Goal: Information Seeking & Learning: Learn about a topic

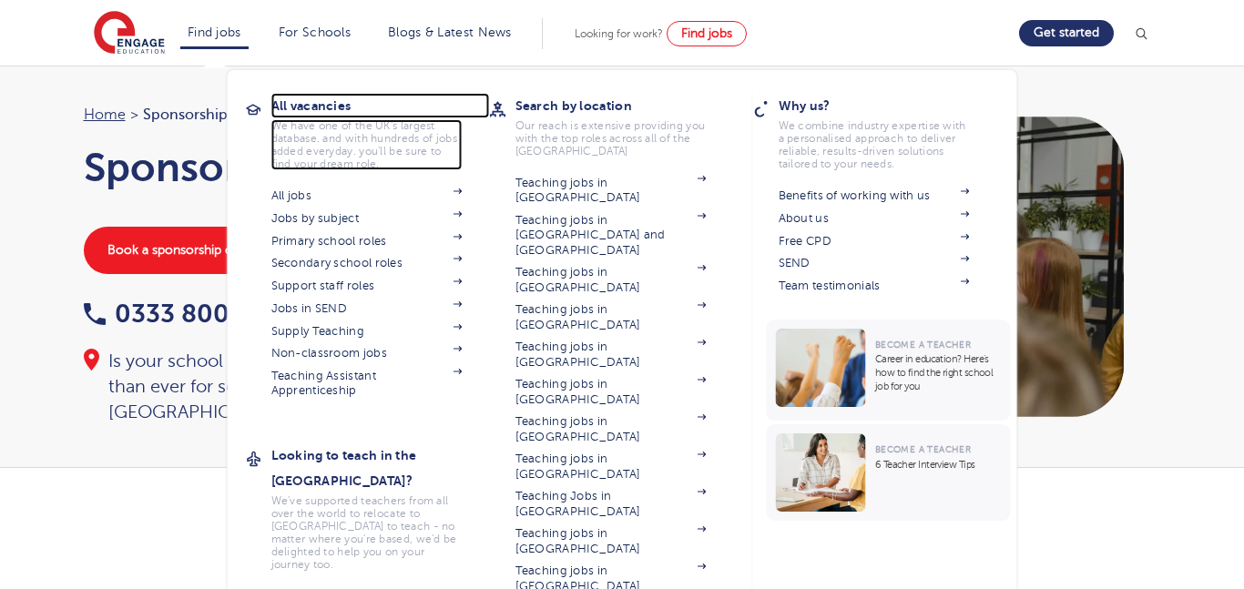
click at [320, 107] on h3 "All vacancies" at bounding box center [380, 105] width 219 height 25
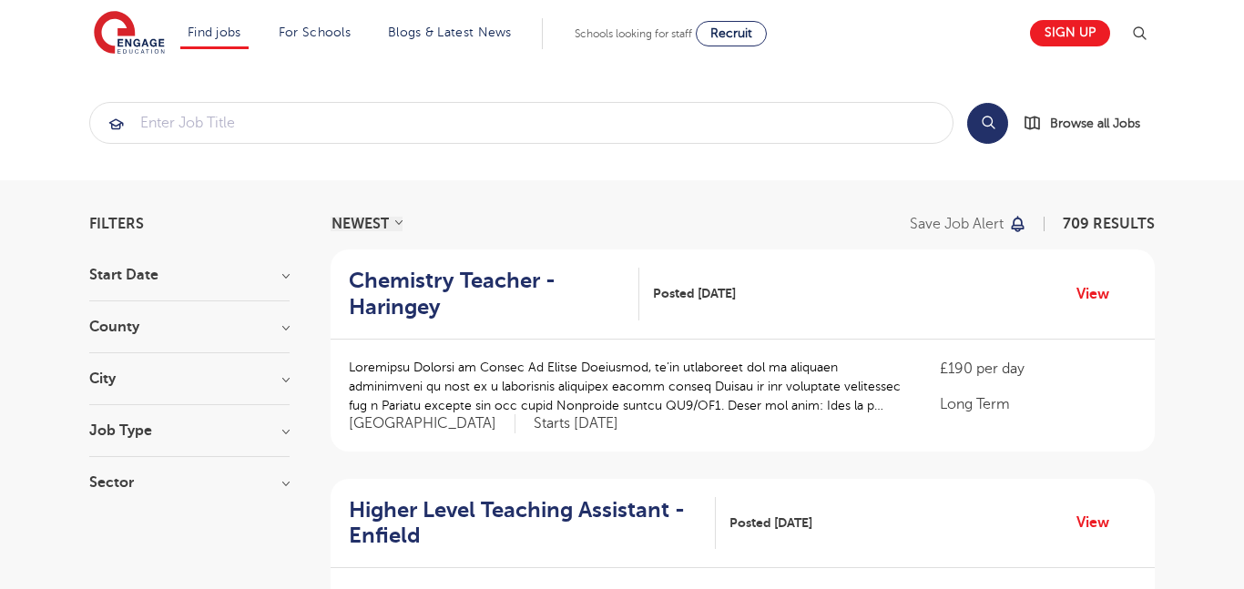
click at [221, 325] on h3 "County" at bounding box center [189, 327] width 200 height 15
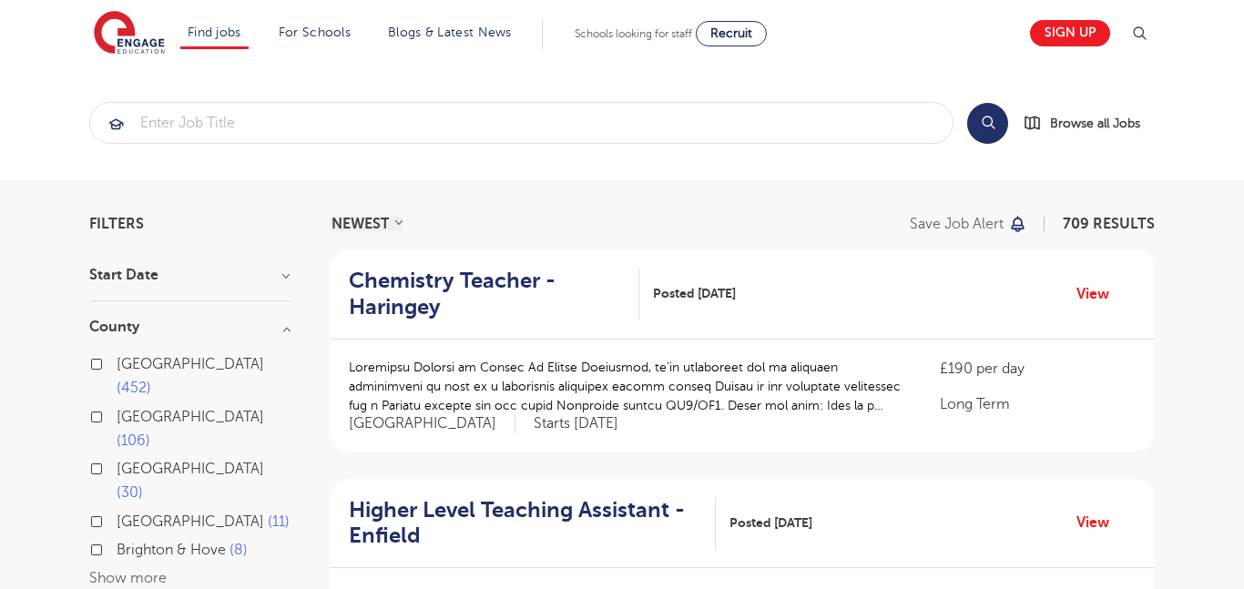
click at [117, 367] on label "London 452" at bounding box center [203, 376] width 173 height 48
click at [117, 367] on input "London 452" at bounding box center [123, 362] width 12 height 12
checkbox input "true"
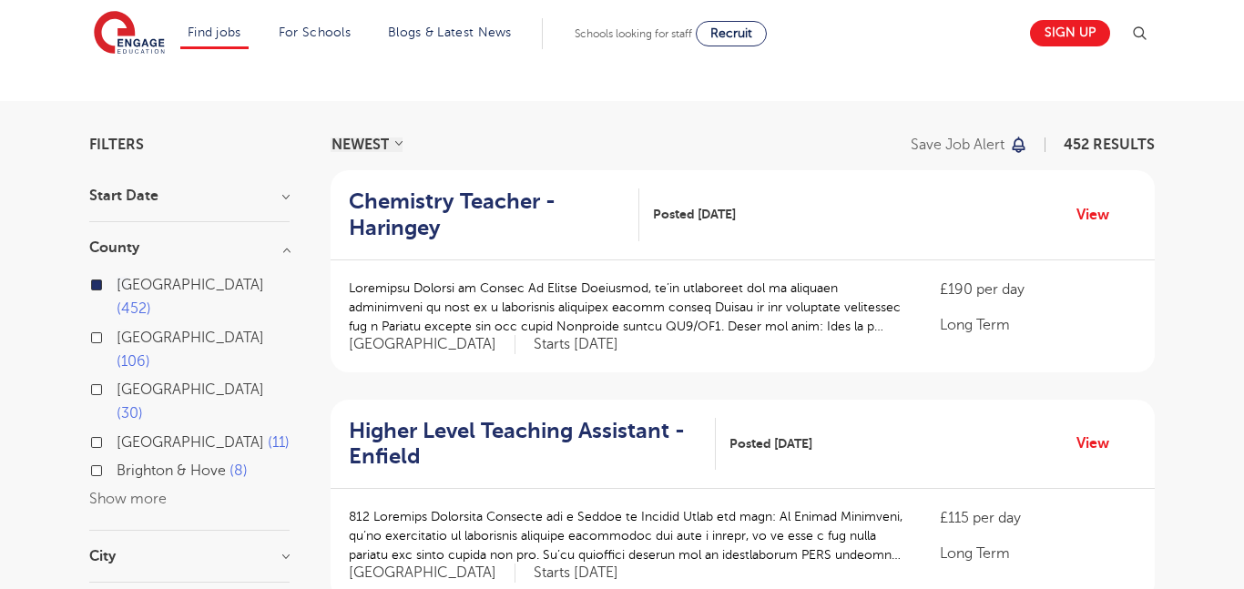
scroll to position [84, 0]
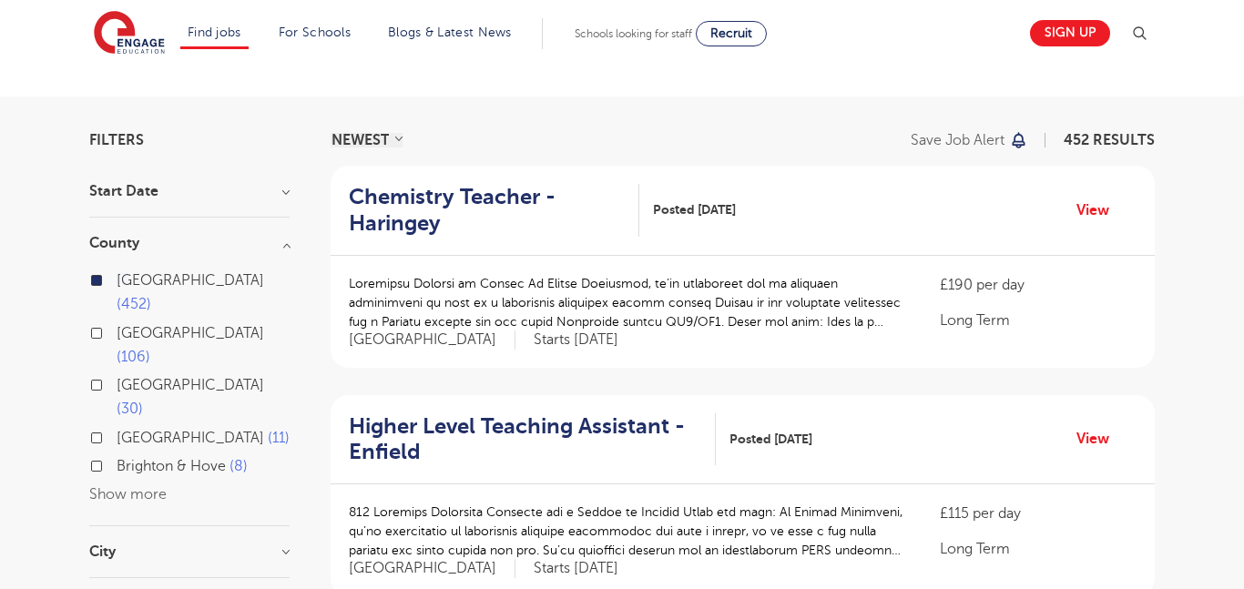
click at [117, 321] on label "Hertfordshire 106" at bounding box center [203, 345] width 173 height 48
click at [117, 325] on input "Hertfordshire 106" at bounding box center [123, 331] width 12 height 12
checkbox input "true"
click at [117, 321] on label "Hertfordshire 106" at bounding box center [203, 345] width 173 height 48
click at [117, 325] on input "Hertfordshire 106" at bounding box center [123, 331] width 12 height 12
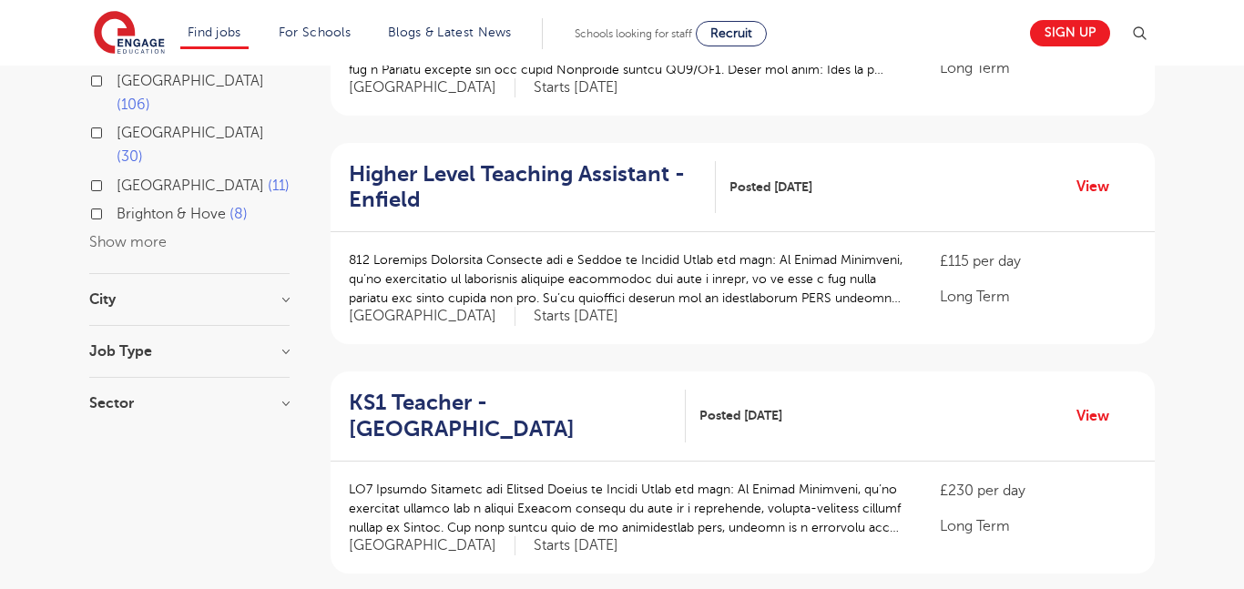
scroll to position [337, 0]
click at [262, 343] on h3 "Job Type" at bounding box center [189, 350] width 200 height 15
click at [284, 343] on h3 "Job Type" at bounding box center [189, 350] width 200 height 15
click at [284, 413] on h3 "Sector" at bounding box center [189, 420] width 200 height 15
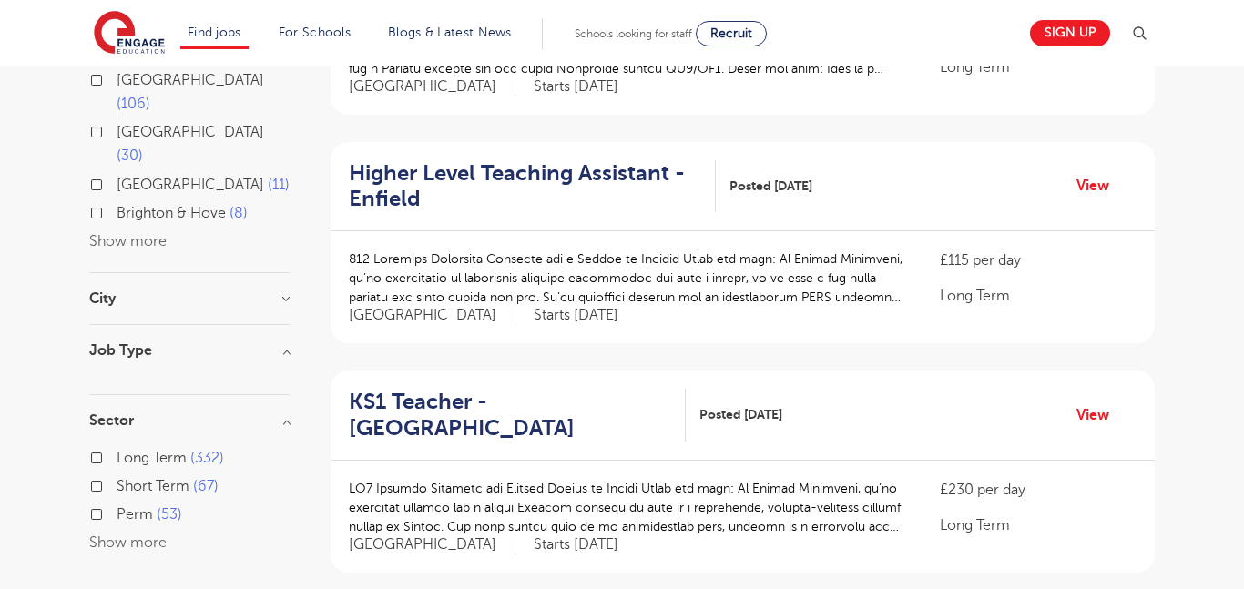
click at [154, 450] on span "Long Term" at bounding box center [152, 458] width 70 height 16
click at [128, 450] on input "Long Term 332" at bounding box center [123, 456] width 12 height 12
checkbox input "true"
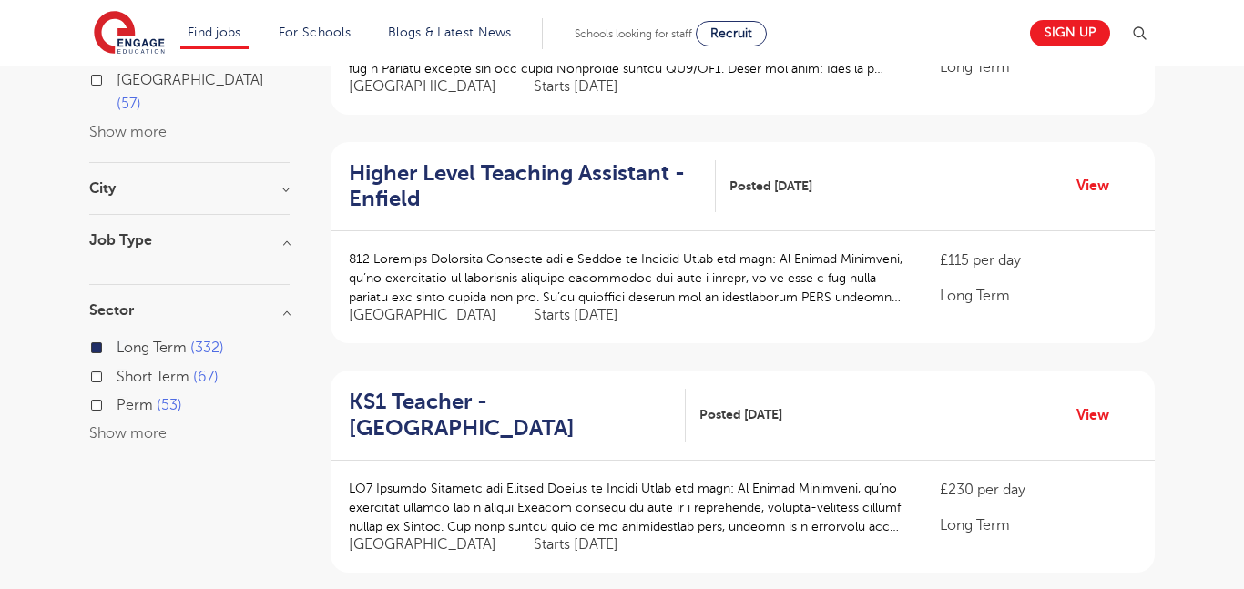
click at [272, 233] on h3 "Job Type" at bounding box center [189, 240] width 200 height 15
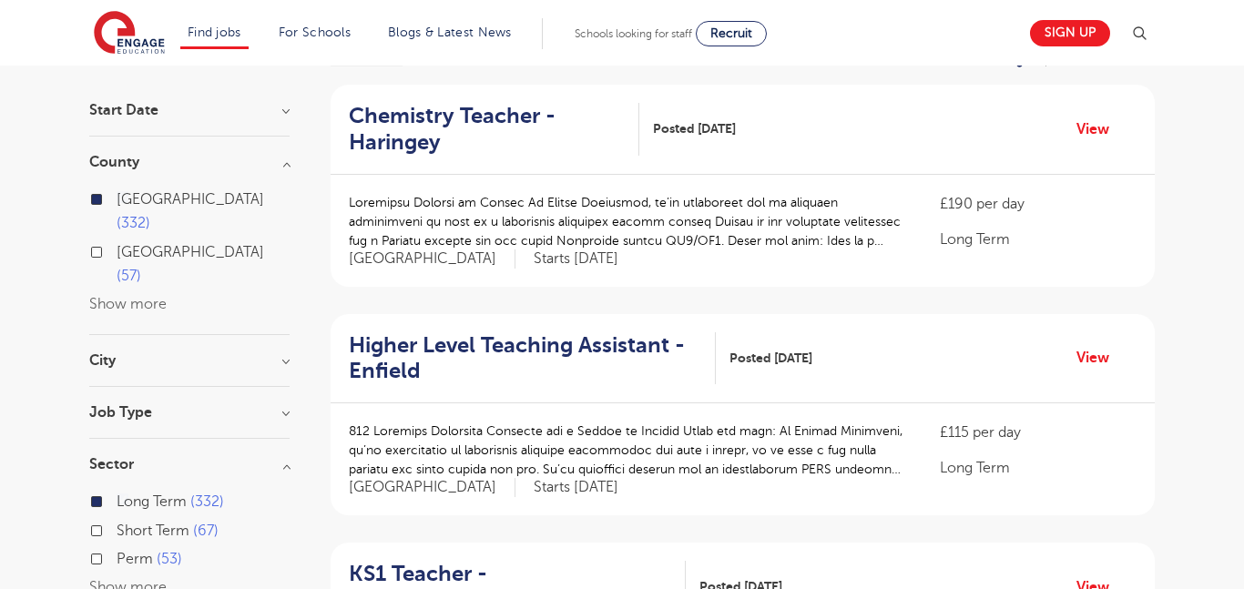
scroll to position [161, 0]
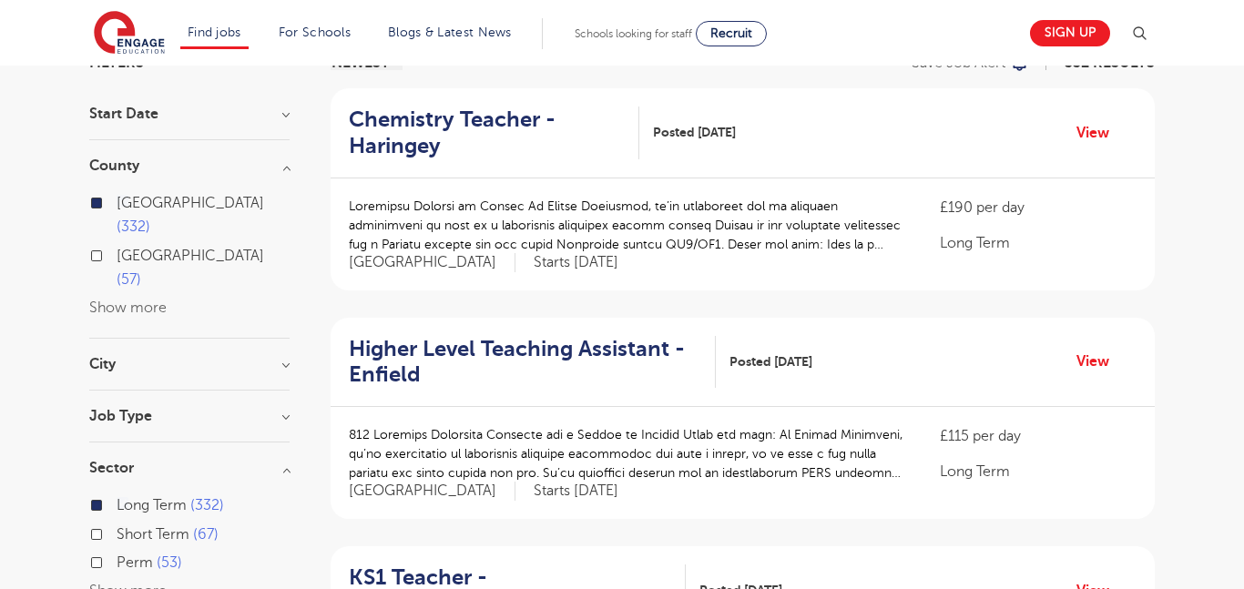
click at [286, 357] on h3 "City" at bounding box center [189, 364] width 200 height 15
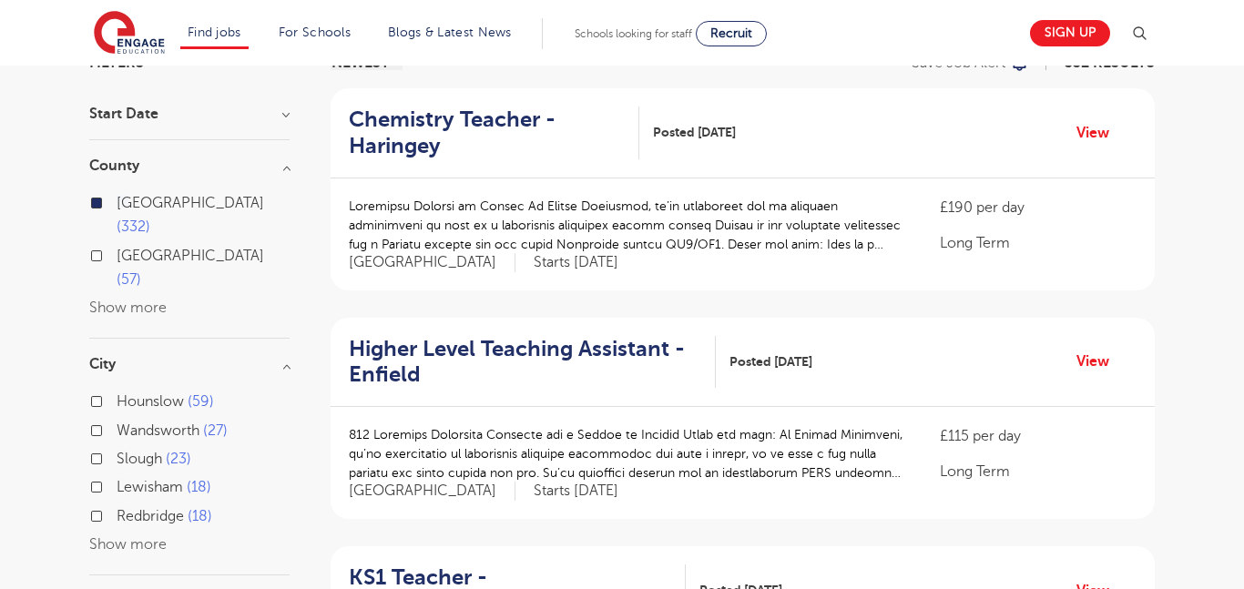
click at [125, 536] on button "Show more" at bounding box center [127, 544] width 77 height 16
click at [125, 536] on input "Brent 17" at bounding box center [123, 542] width 12 height 12
checkbox input "true"
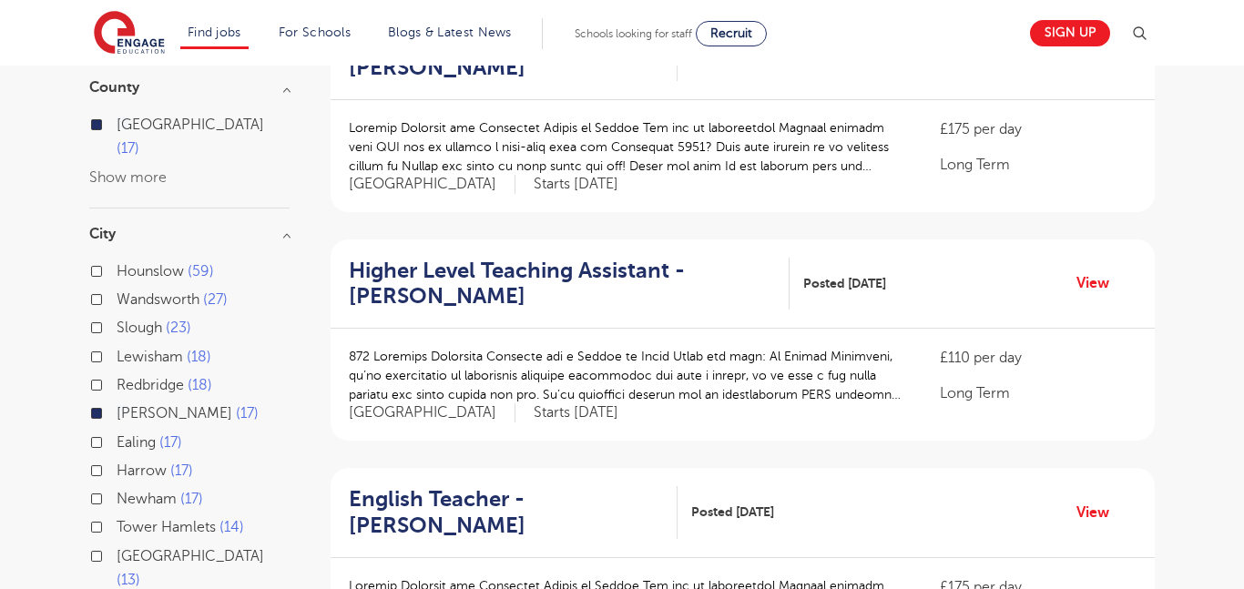
scroll to position [239, 0]
click at [117, 403] on label "Brent 17" at bounding box center [188, 415] width 142 height 24
click at [117, 406] on input "Brent 17" at bounding box center [123, 412] width 12 height 12
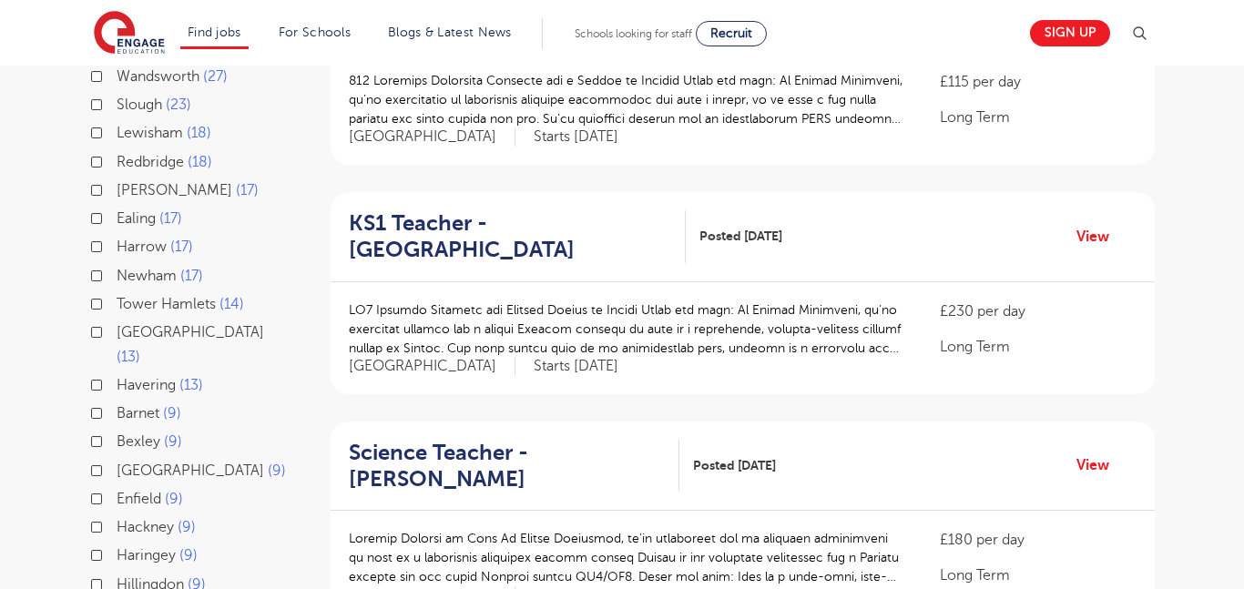
scroll to position [518, 0]
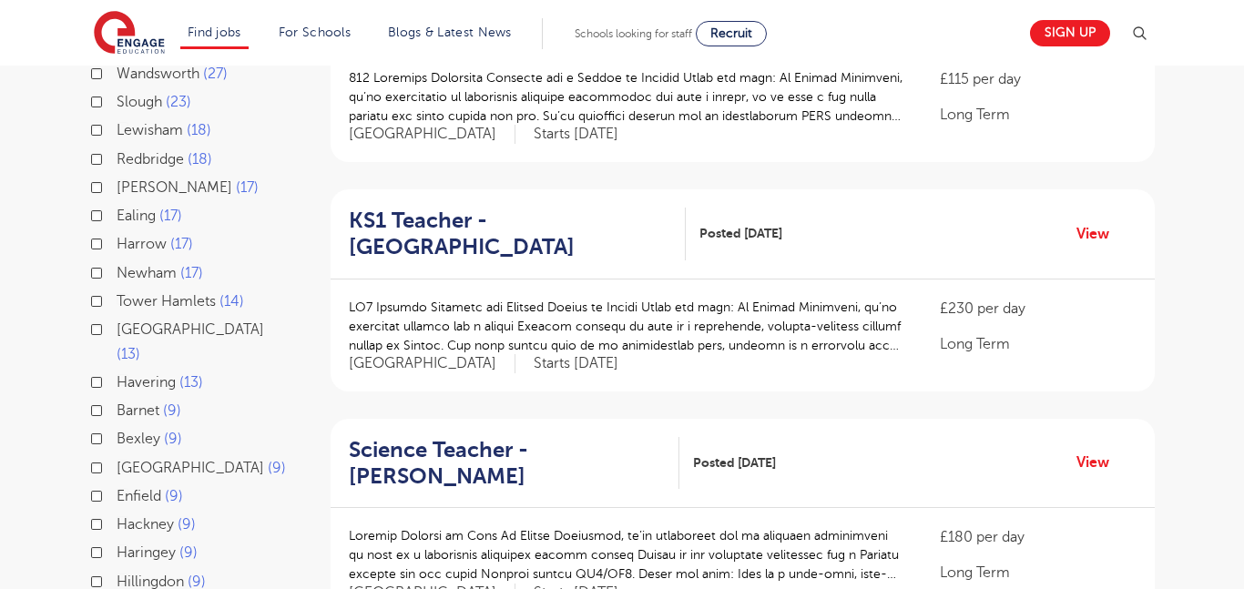
click at [234, 513] on div "Hackney 9" at bounding box center [189, 527] width 200 height 28
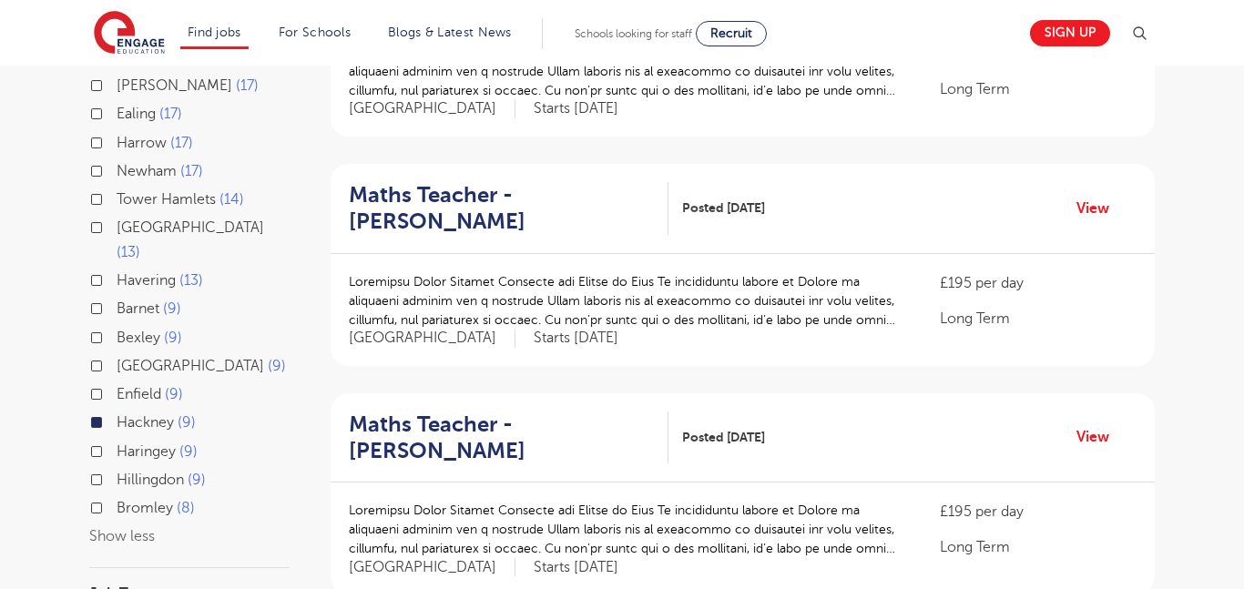
scroll to position [529, 0]
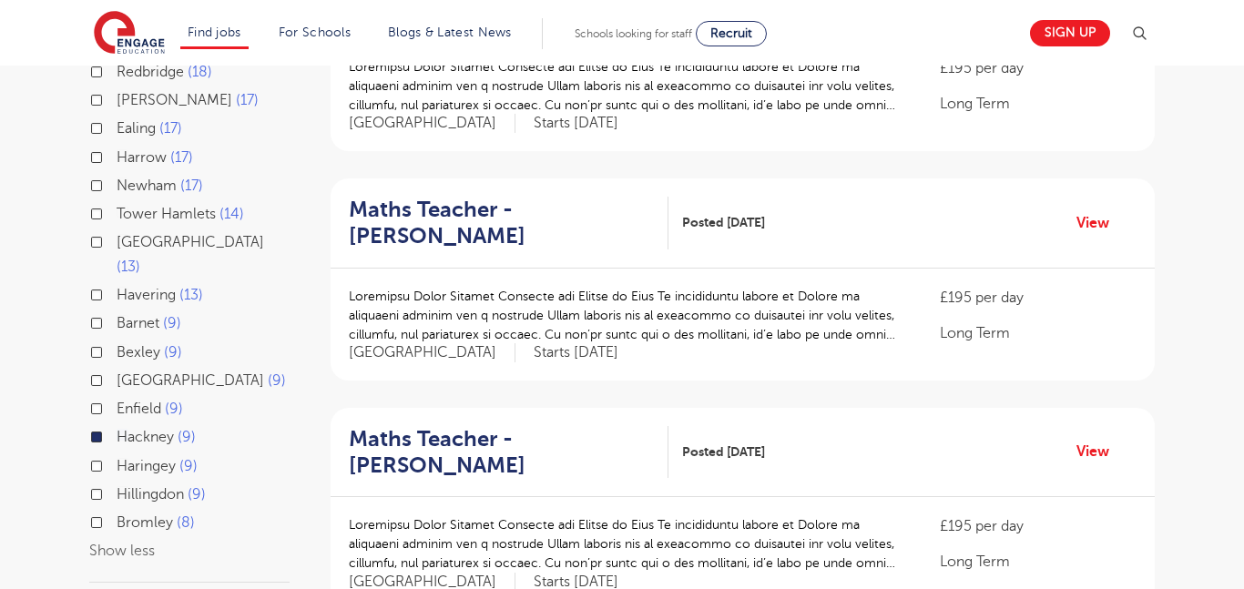
click at [117, 425] on label "Hackney 9" at bounding box center [156, 437] width 79 height 24
click at [117, 429] on input "Hackney 9" at bounding box center [123, 435] width 12 height 12
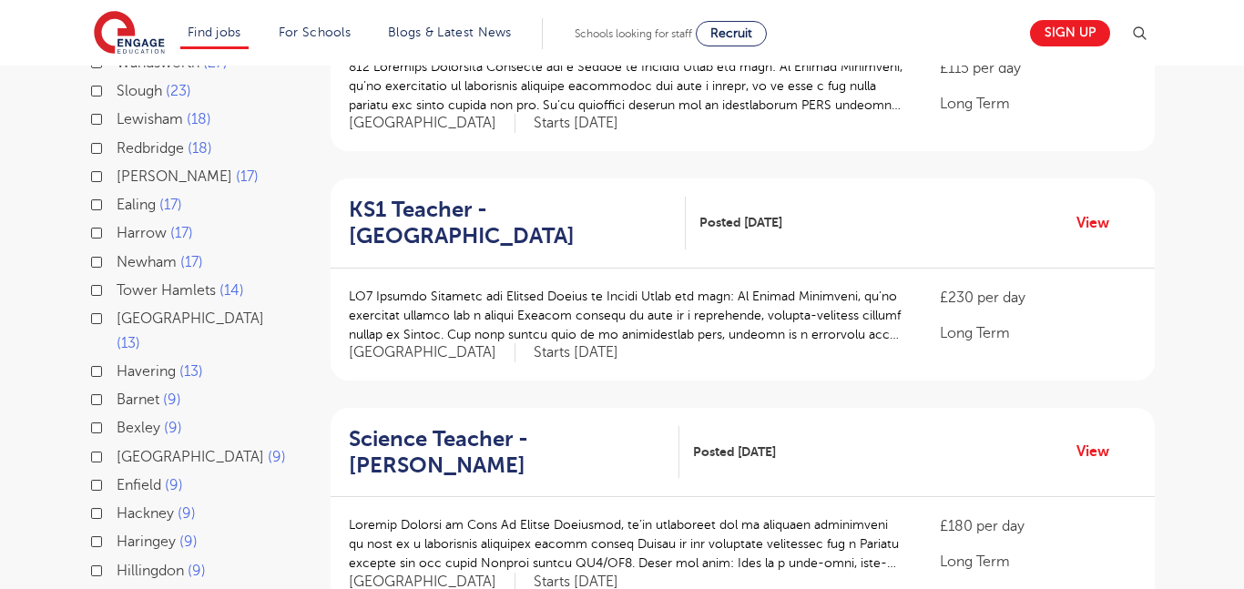
scroll to position [557, 0]
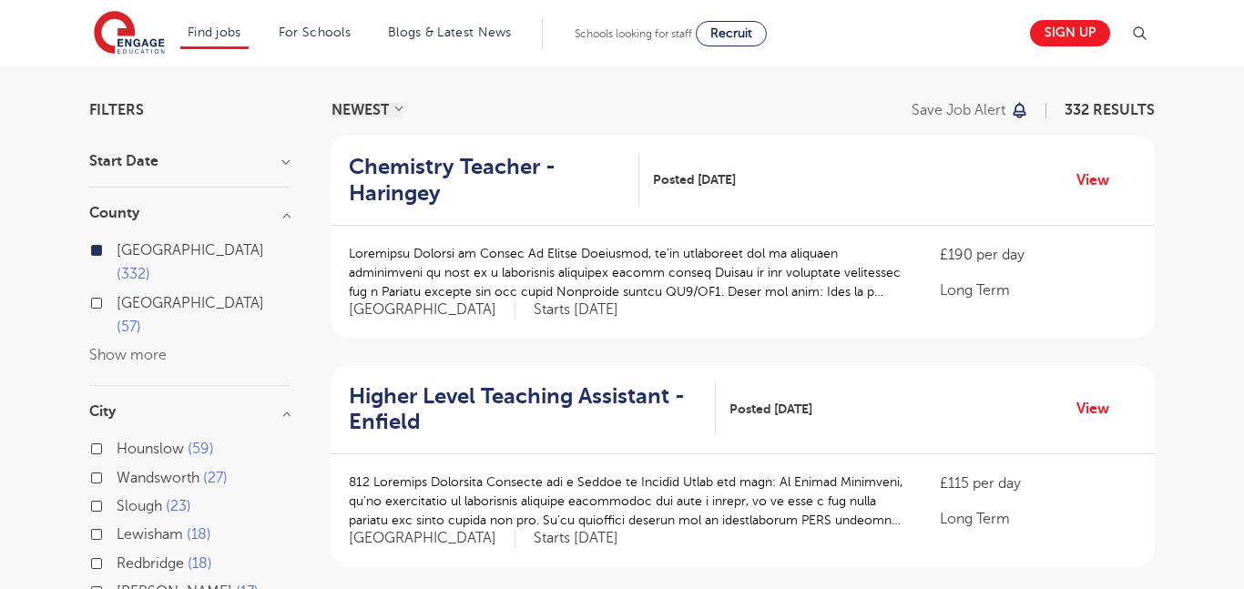
scroll to position [115, 0]
click at [283, 403] on h3 "City" at bounding box center [189, 410] width 200 height 15
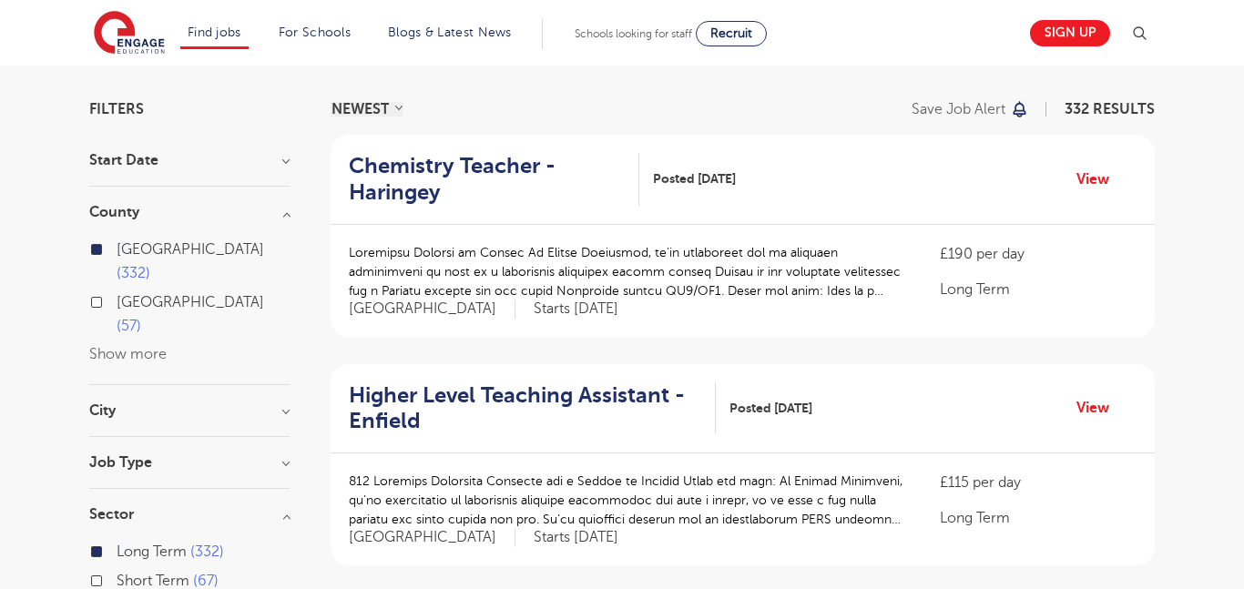
click at [285, 455] on h3 "Job Type" at bounding box center [189, 462] width 200 height 15
click at [128, 455] on div "Job Type" at bounding box center [189, 481] width 200 height 52
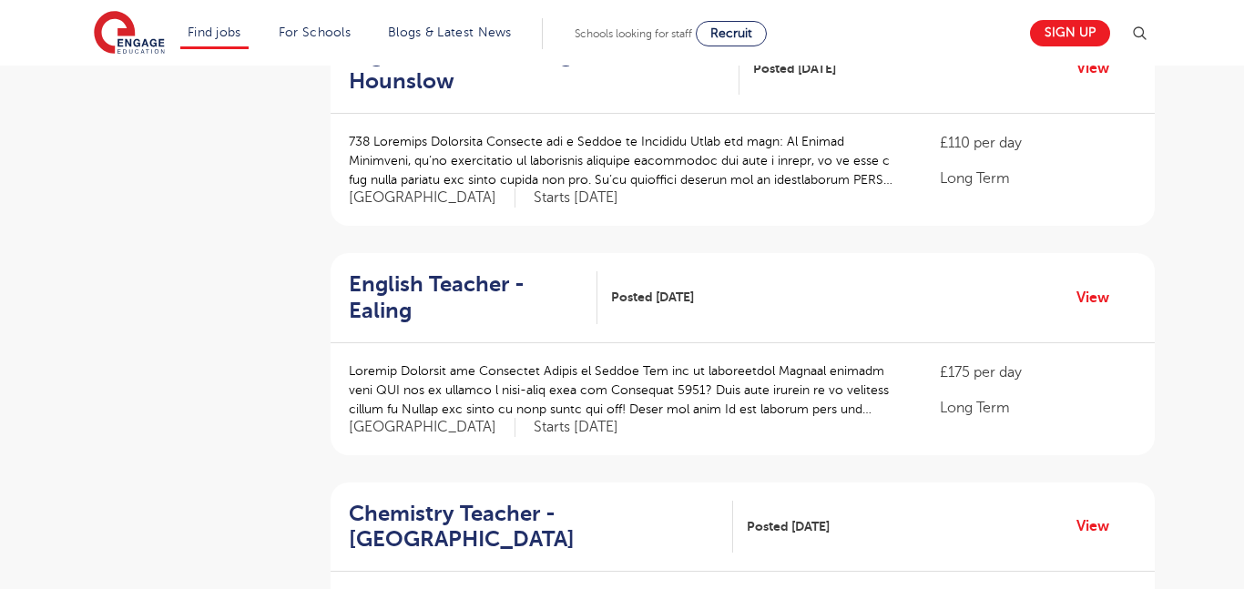
scroll to position [1137, 0]
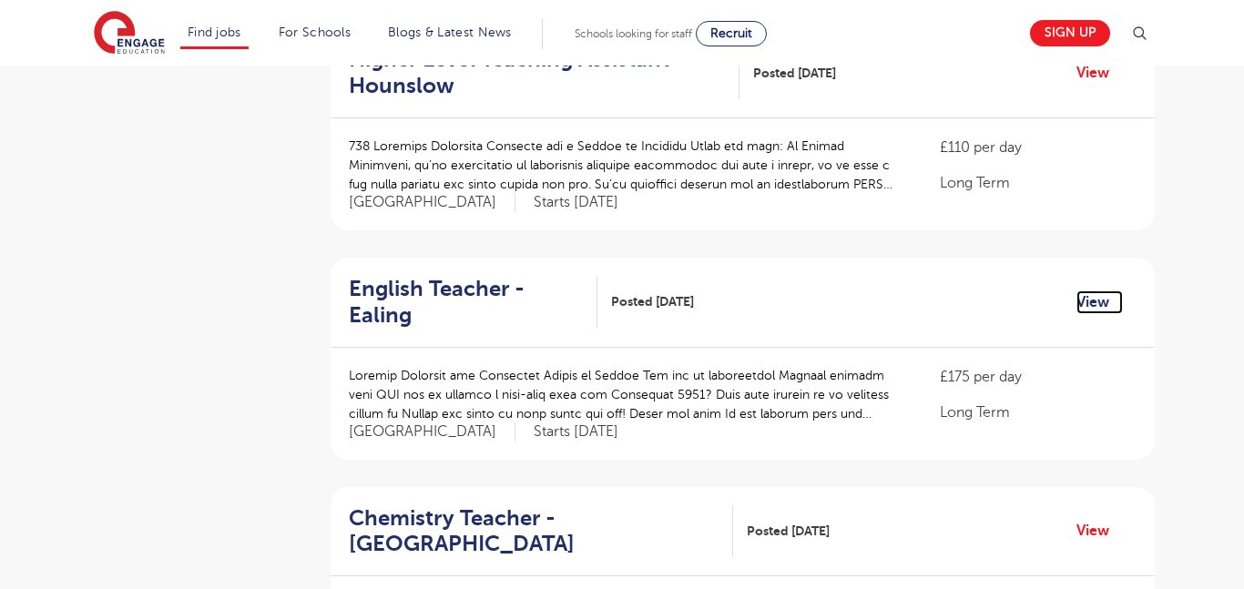
click at [1097, 291] on link "View" at bounding box center [1099, 303] width 46 height 24
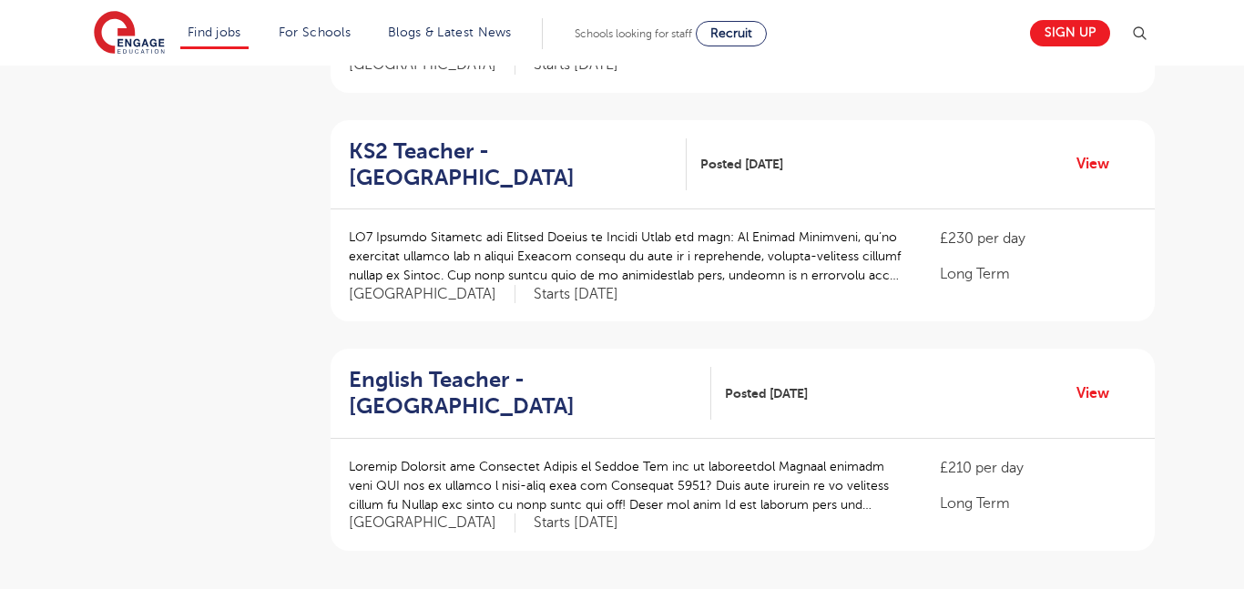
scroll to position [1964, 0]
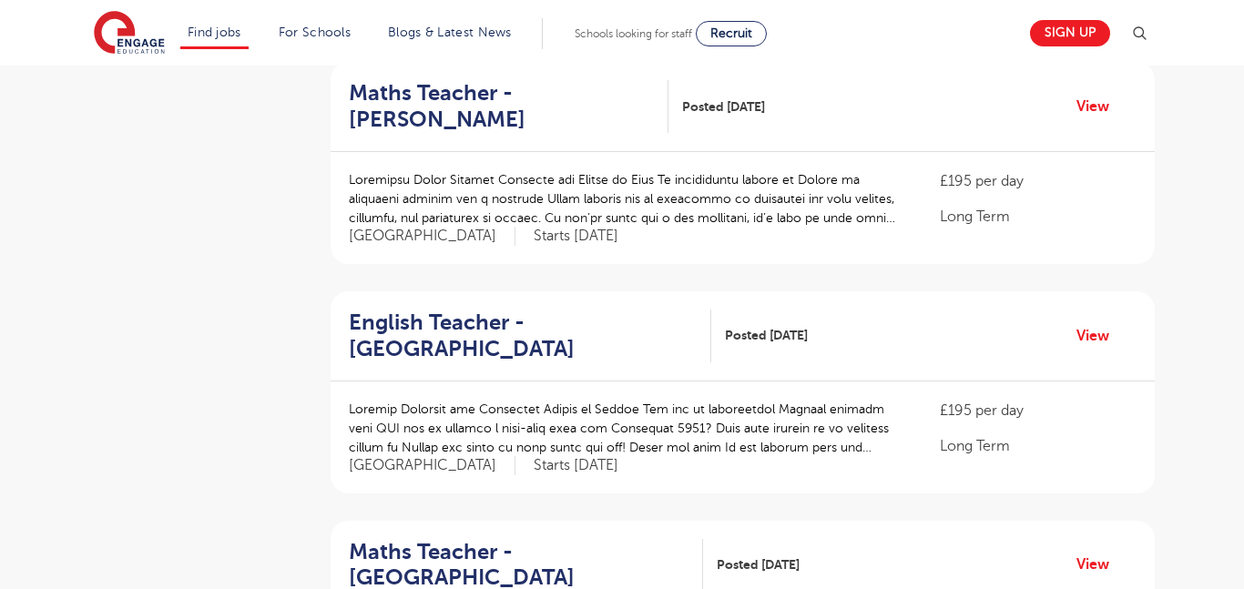
scroll to position [1107, 0]
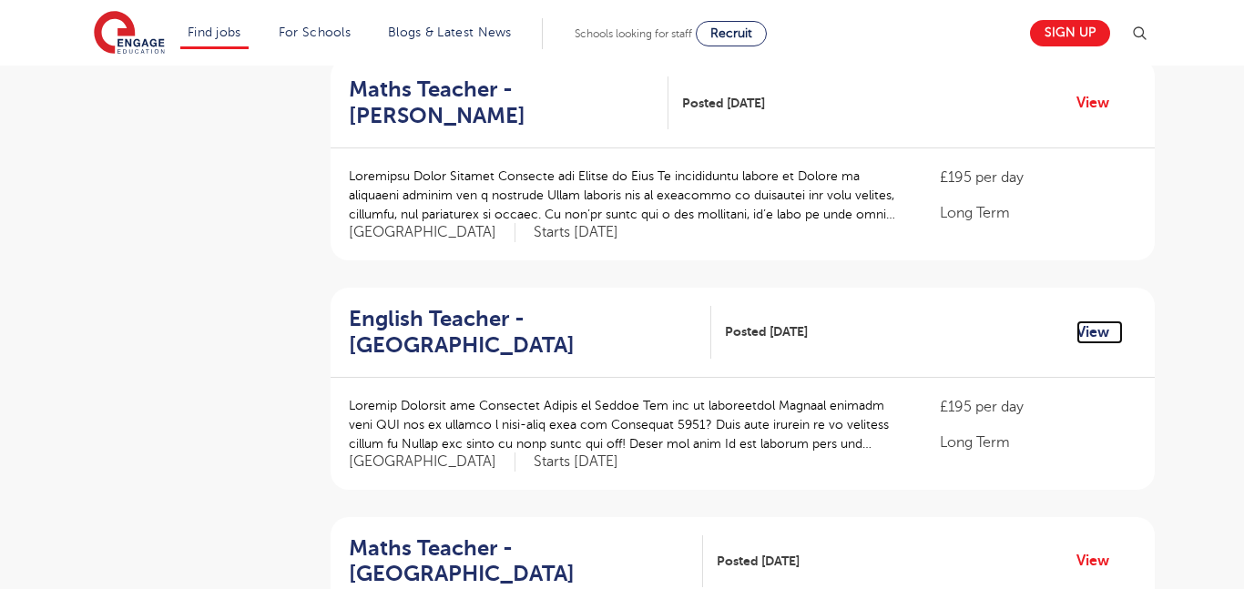
click at [1083, 334] on link "View" at bounding box center [1099, 333] width 46 height 24
